Goal: Task Accomplishment & Management: Manage account settings

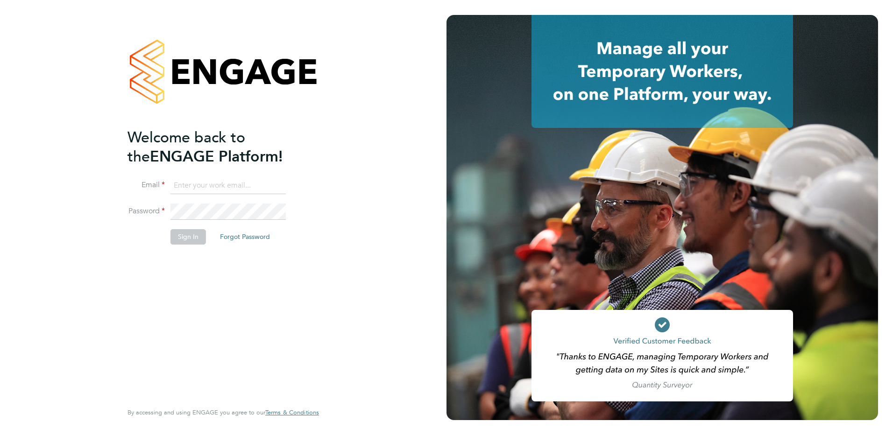
type input "[PERSON_NAME][EMAIL_ADDRESS][DOMAIN_NAME]"
click at [185, 236] on button "Sign In" at bounding box center [189, 236] width 36 height 15
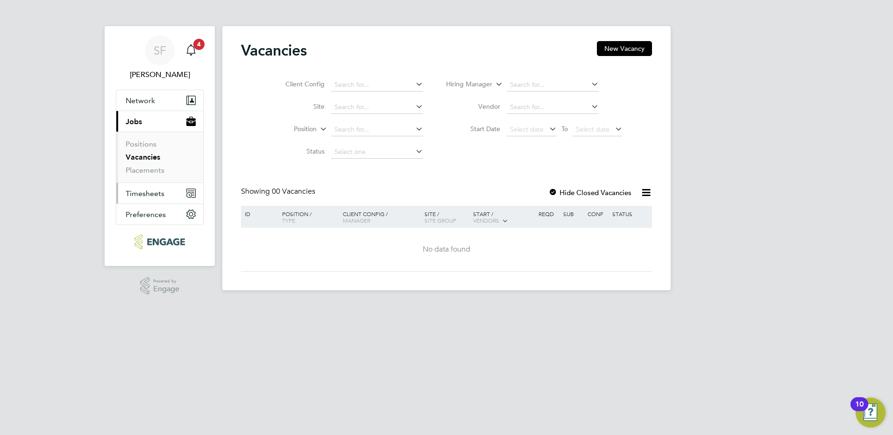
click at [161, 196] on span "Timesheets" at bounding box center [145, 193] width 39 height 9
click at [188, 193] on icon "Main navigation" at bounding box center [189, 195] width 6 height 6
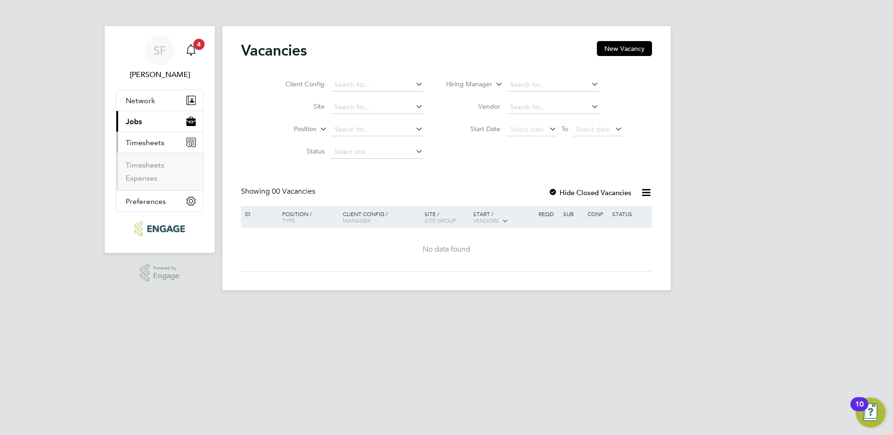
click at [169, 132] on li "Current page: Jobs Positions Vacancies Placements" at bounding box center [159, 121] width 87 height 21
click at [149, 164] on link "Timesheets" at bounding box center [145, 165] width 39 height 9
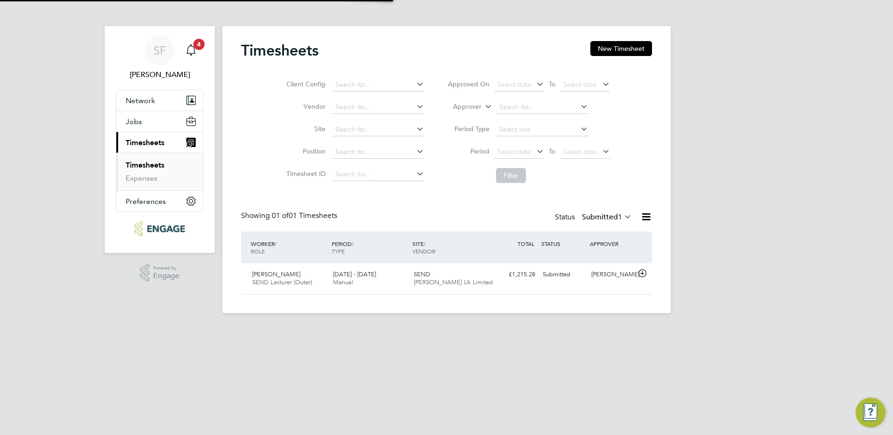
scroll to position [24, 81]
click at [640, 270] on icon at bounding box center [643, 273] width 12 height 7
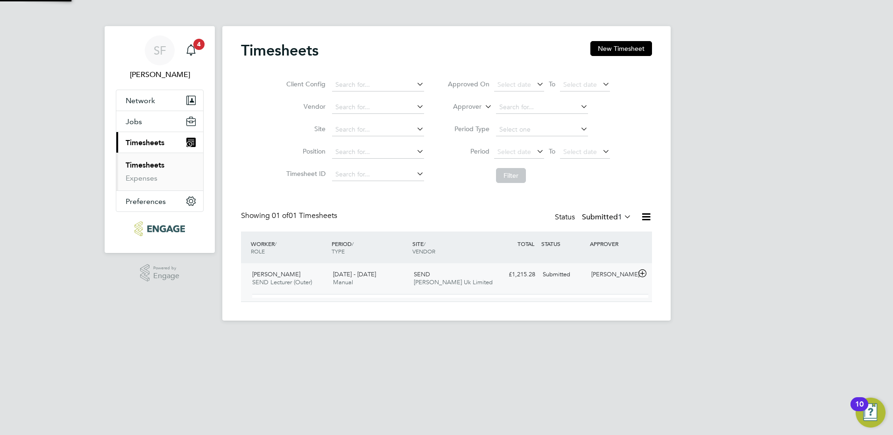
scroll to position [16, 91]
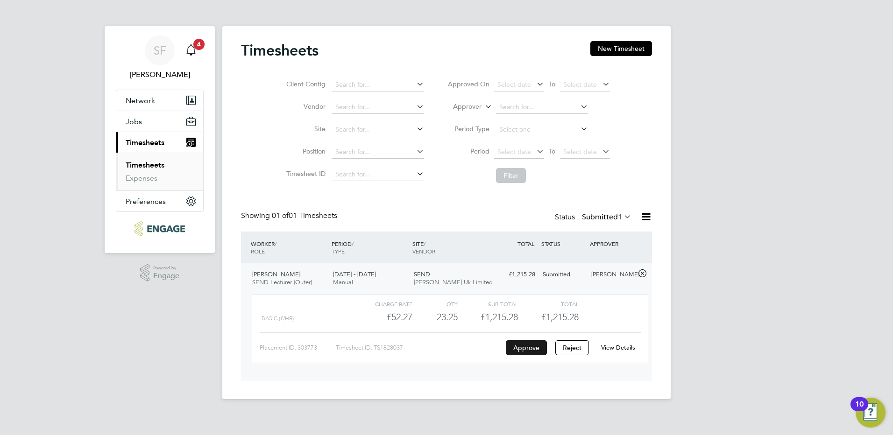
click at [523, 352] on button "Approve" at bounding box center [526, 348] width 41 height 15
click at [527, 344] on button "Approve" at bounding box center [526, 348] width 41 height 15
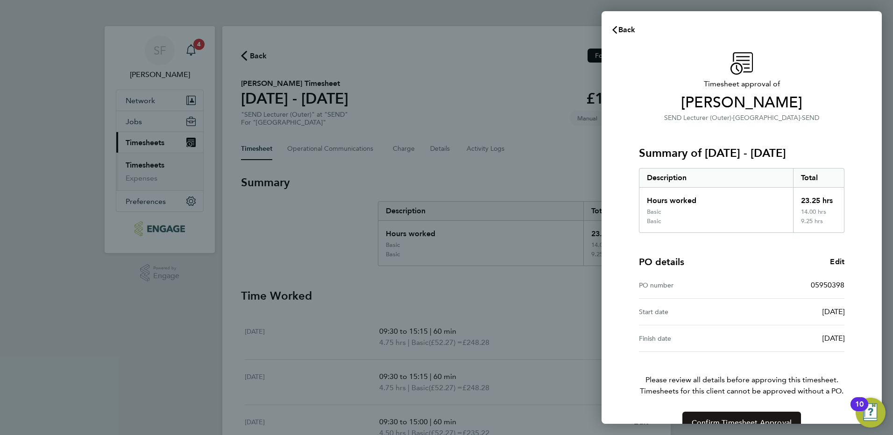
click at [754, 418] on button "Confirm Timesheet Approval" at bounding box center [741, 423] width 119 height 22
click at [738, 422] on span "Confirm Timesheet Approval" at bounding box center [742, 423] width 100 height 9
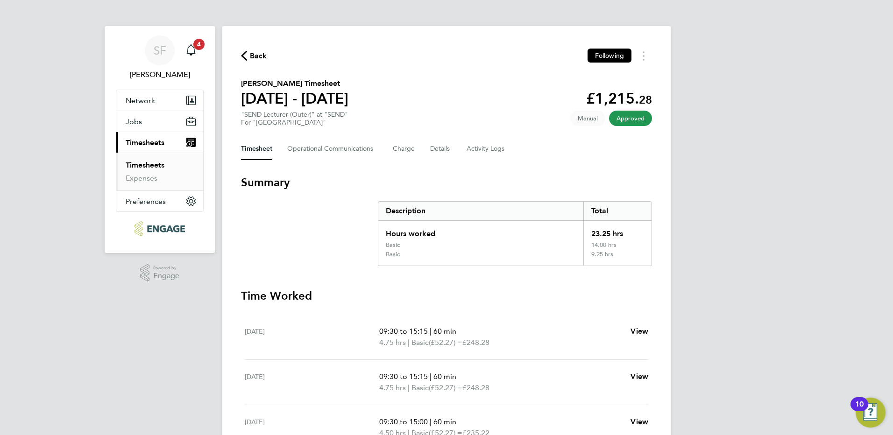
click at [630, 114] on span "Approved" at bounding box center [630, 118] width 43 height 15
click at [632, 122] on span "Approved" at bounding box center [630, 118] width 43 height 15
click at [632, 120] on span "Approved" at bounding box center [630, 118] width 43 height 15
